Goal: Find contact information: Find contact information

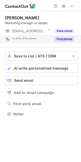
scroll to position [110, 81]
click at [60, 38] on button "Find phone" at bounding box center [64, 38] width 20 height 5
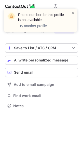
scroll to position [102, 81]
click at [76, 14] on div "Phone number for this profile is not available Try another profile" at bounding box center [40, 20] width 73 height 23
click at [73, 13] on span at bounding box center [73, 13] width 4 height 5
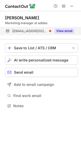
click at [58, 30] on button "View email" at bounding box center [64, 30] width 20 height 5
click at [56, 32] on div "anil.kumar@adidas.com" at bounding box center [43, 31] width 62 height 5
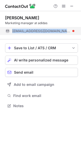
drag, startPoint x: 56, startPoint y: 29, endPoint x: 13, endPoint y: 30, distance: 42.8
click at [13, 30] on div "anil.kumar@adidas.com" at bounding box center [43, 31] width 62 height 5
copy span "anil.kumar@adidas.com"
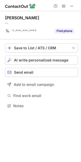
scroll to position [102, 81]
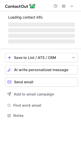
scroll to position [115, 81]
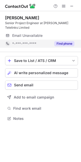
click at [60, 46] on button "Find phone" at bounding box center [64, 43] width 20 height 5
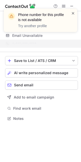
click at [73, 12] on span at bounding box center [73, 13] width 4 height 5
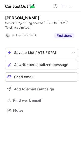
scroll to position [107, 81]
click at [70, 4] on span at bounding box center [71, 6] width 4 height 4
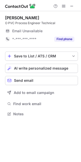
scroll to position [110, 81]
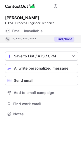
click at [59, 42] on div "Find phone" at bounding box center [62, 39] width 23 height 8
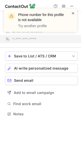
click at [72, 13] on span at bounding box center [73, 13] width 4 height 5
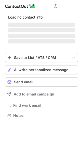
scroll to position [123, 81]
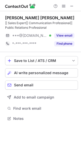
scroll to position [115, 81]
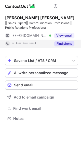
click at [68, 43] on button "Find phone" at bounding box center [64, 43] width 20 height 5
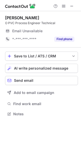
scroll to position [110, 81]
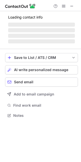
scroll to position [123, 81]
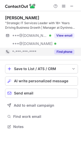
click at [56, 50] on button "Find phone" at bounding box center [64, 51] width 20 height 5
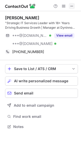
click at [71, 5] on span at bounding box center [71, 6] width 4 height 4
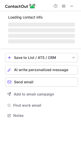
scroll to position [110, 81]
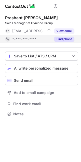
click at [64, 38] on button "Find phone" at bounding box center [64, 38] width 20 height 5
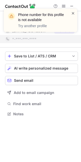
click at [72, 15] on span at bounding box center [73, 13] width 4 height 5
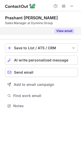
scroll to position [94, 81]
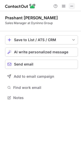
click at [71, 4] on span at bounding box center [71, 6] width 4 height 4
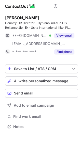
scroll to position [123, 81]
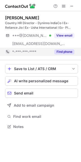
click at [61, 51] on button "Find phone" at bounding box center [64, 51] width 20 height 5
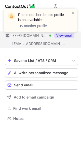
scroll to position [115, 81]
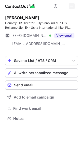
drag, startPoint x: 72, startPoint y: 7, endPoint x: 30, endPoint y: 1, distance: 42.8
click at [72, 7] on span at bounding box center [71, 6] width 4 height 4
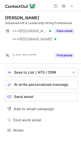
scroll to position [118, 81]
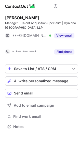
scroll to position [115, 81]
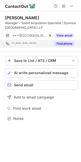
click at [59, 41] on button "Find phone" at bounding box center [64, 43] width 20 height 5
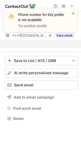
scroll to position [107, 81]
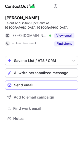
scroll to position [110, 81]
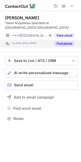
click at [68, 40] on div "Find phone" at bounding box center [62, 44] width 23 height 8
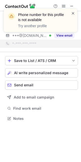
click at [74, 12] on span at bounding box center [73, 13] width 4 height 5
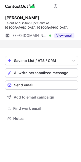
scroll to position [102, 81]
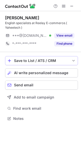
scroll to position [115, 81]
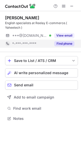
click at [60, 43] on button "Find phone" at bounding box center [64, 43] width 20 height 5
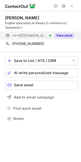
click at [59, 37] on button "View email" at bounding box center [64, 35] width 20 height 5
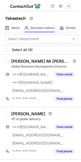
click at [67, 4] on span at bounding box center [68, 6] width 4 height 4
